Goal: Find contact information: Find contact information

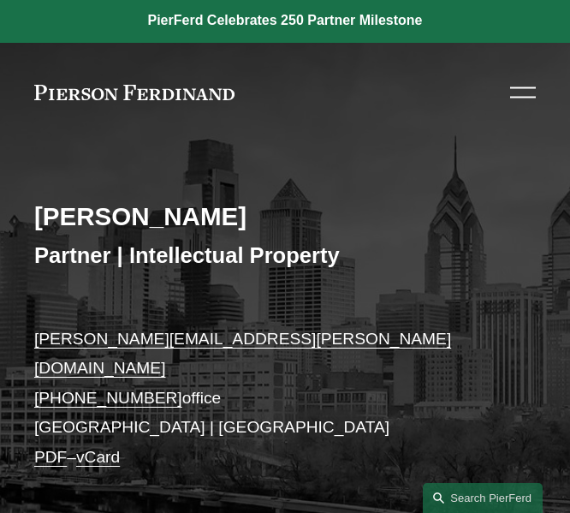
scroll to position [1645, 0]
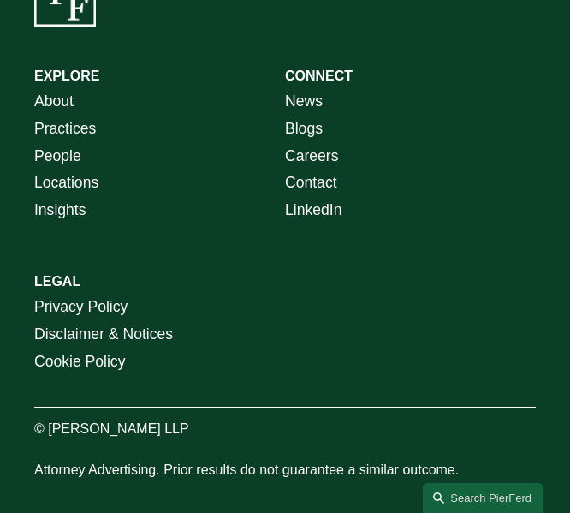
click at [302, 317] on div "EXPLORE CONNECT About Practices People Locations Insights News Blogs Careers Co…" at bounding box center [285, 242] width 570 height 554
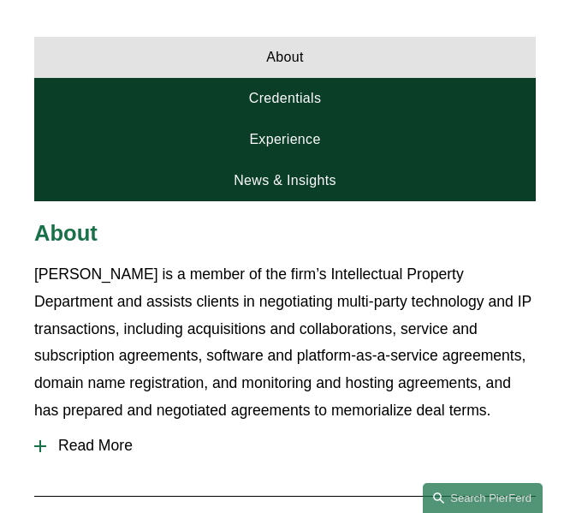
scroll to position [815, 0]
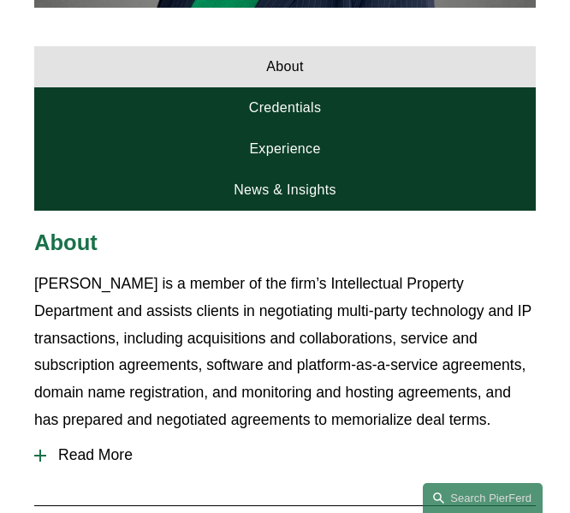
click at [86, 446] on span "Read More" at bounding box center [290, 455] width 489 height 18
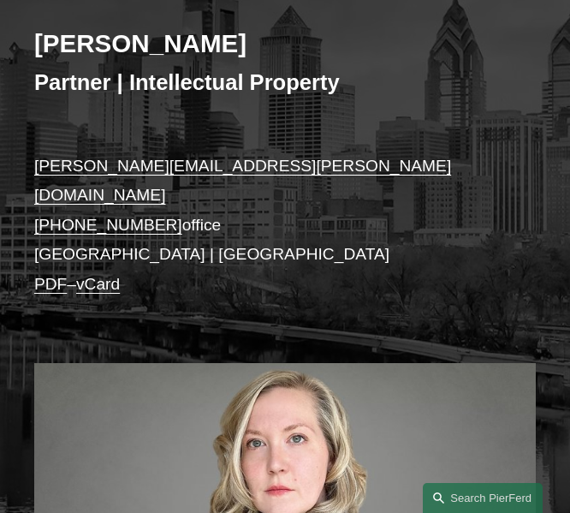
scroll to position [171, 0]
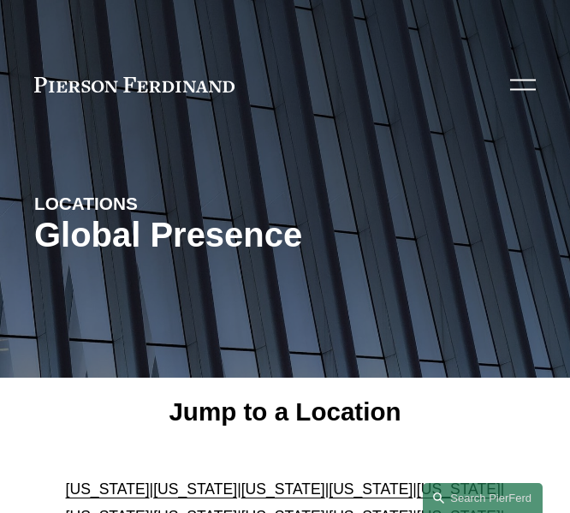
scroll to position [148, 0]
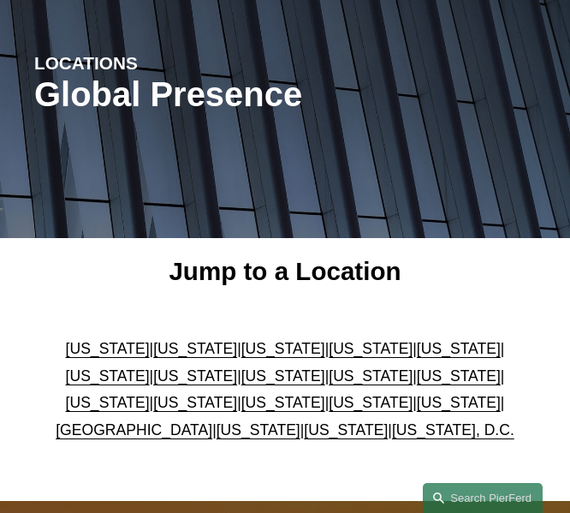
click at [329, 396] on link "[US_STATE]" at bounding box center [371, 402] width 84 height 17
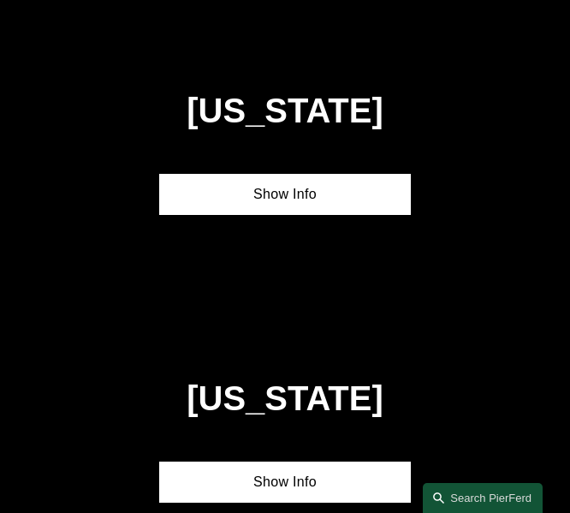
scroll to position [4347, 0]
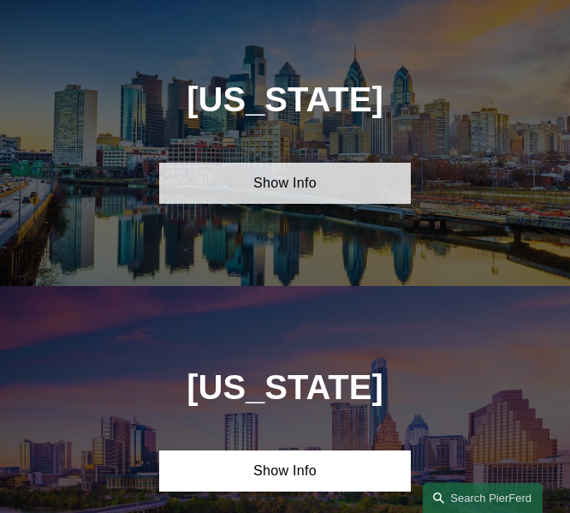
click at [299, 195] on link "Show Info" at bounding box center [284, 183] width 251 height 41
